Goal: Obtain resource: Download file/media

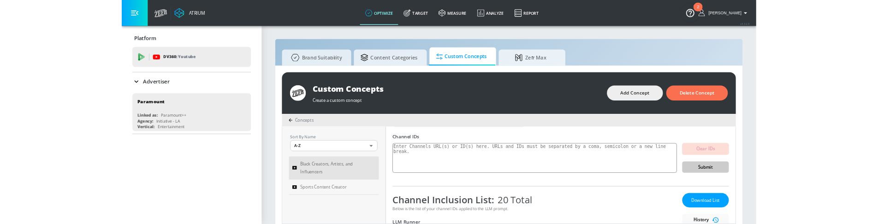
scroll to position [62, 0]
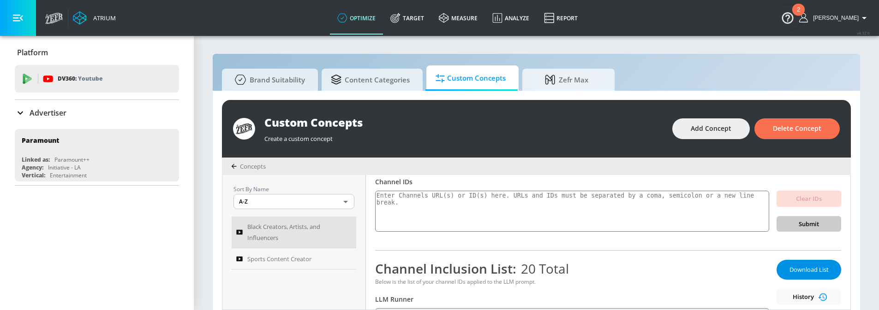
click at [791, 275] on span "Download List" at bounding box center [808, 270] width 46 height 11
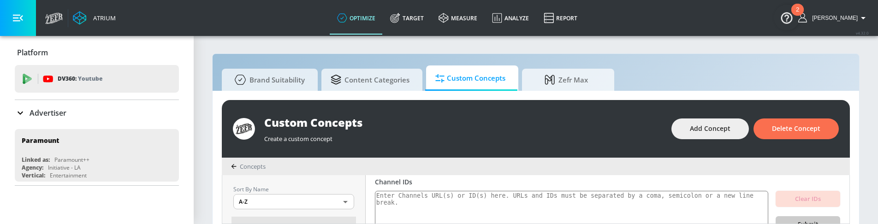
click at [22, 111] on icon at bounding box center [20, 112] width 11 height 11
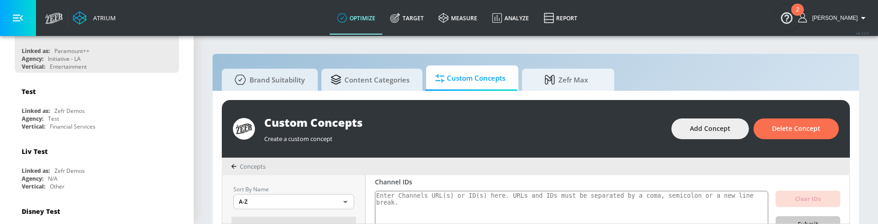
scroll to position [208, 0]
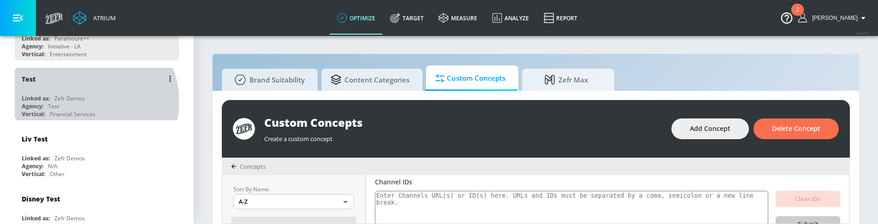
click at [91, 101] on div "Linked as: Zefr Demos" at bounding box center [99, 99] width 155 height 8
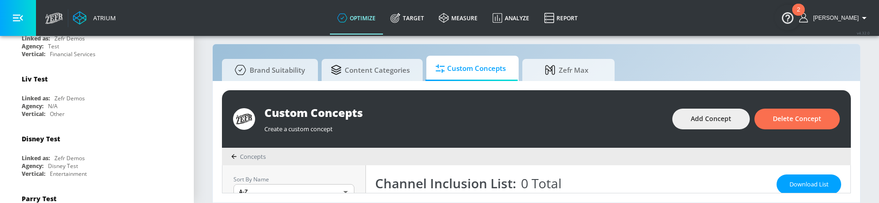
scroll to position [149, 0]
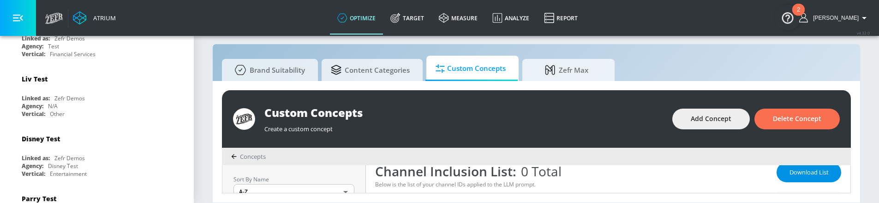
click at [801, 174] on span "Download List" at bounding box center [808, 172] width 46 height 11
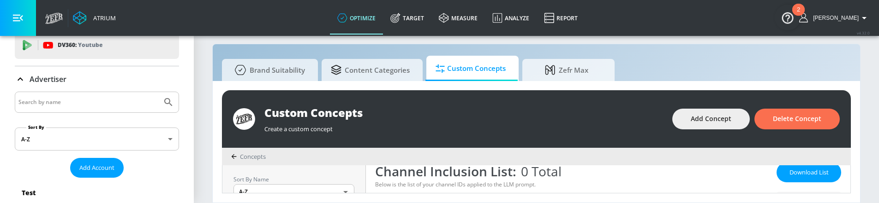
scroll to position [64, 0]
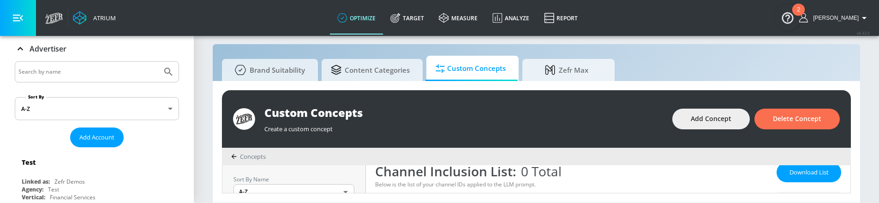
click at [85, 69] on input "Search by name" at bounding box center [88, 72] width 140 height 12
type input "p"
type input "paramount"
click at [158, 62] on button "Submit Search" at bounding box center [168, 72] width 20 height 20
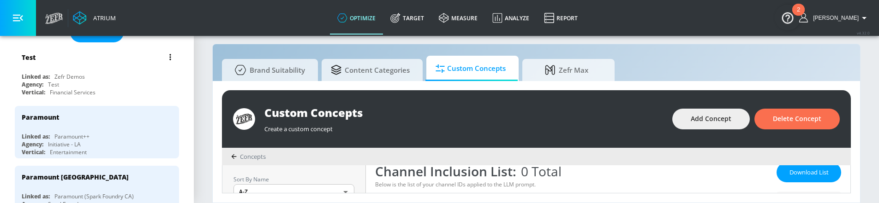
scroll to position [177, 0]
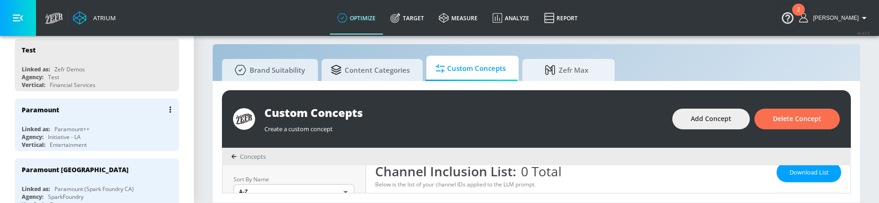
click at [82, 133] on div "Agency: Initiative - LA" at bounding box center [99, 137] width 155 height 8
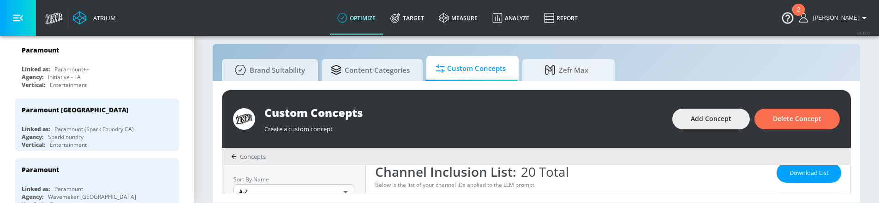
scroll to position [149, 0]
click at [799, 175] on span "Download List" at bounding box center [808, 172] width 46 height 11
